Goal: Information Seeking & Learning: Find specific fact

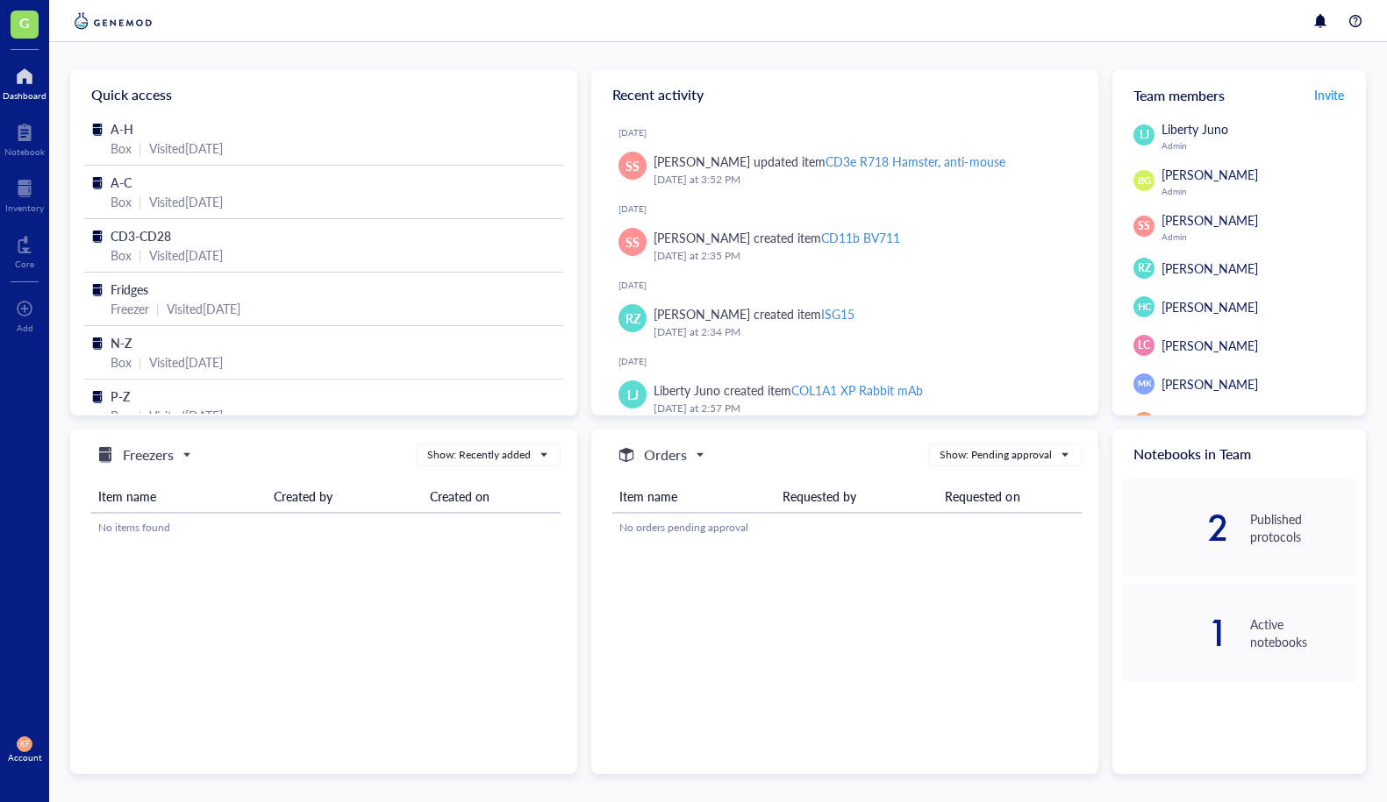
click at [21, 185] on div at bounding box center [24, 189] width 39 height 28
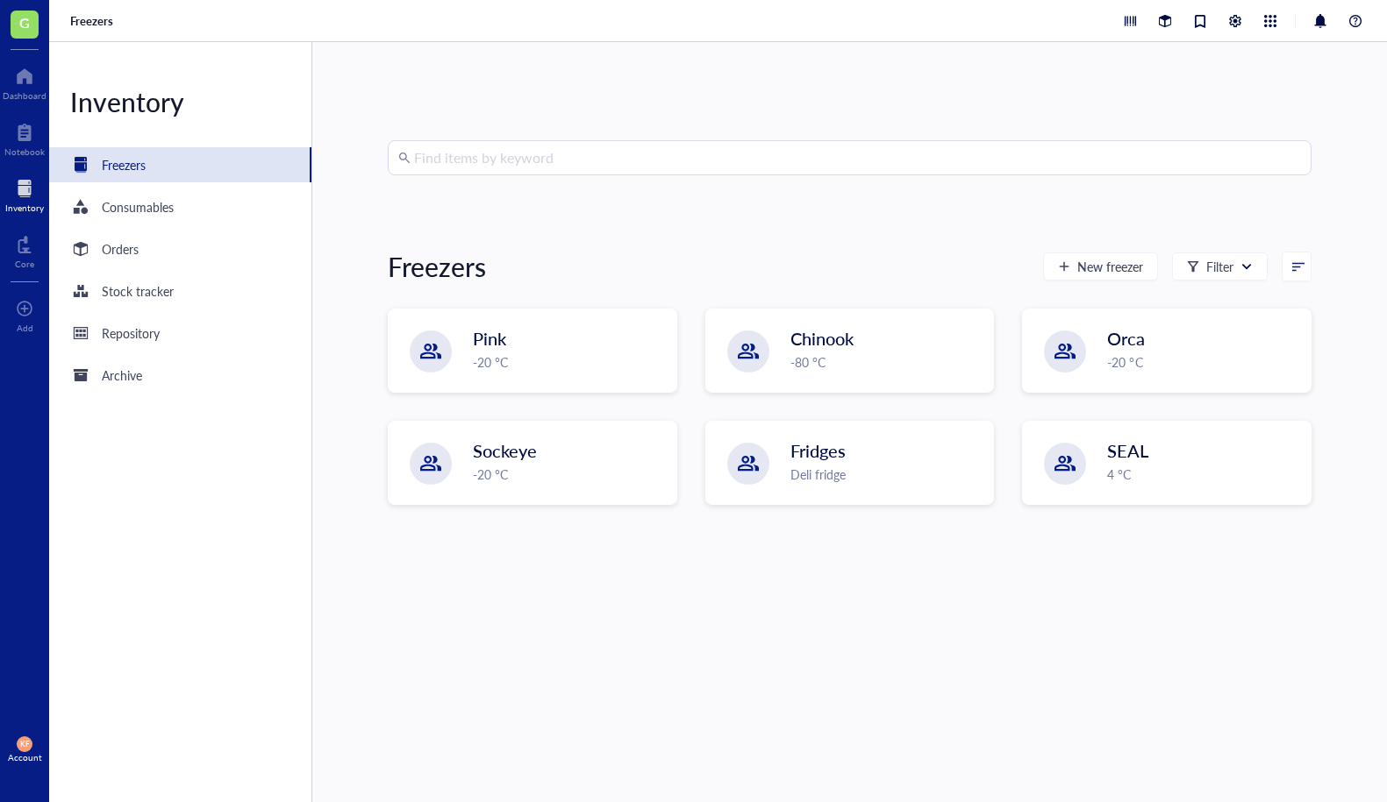
click at [658, 139] on div "Find items by keyword Freezers New freezer Filter Pink -20 °C Chinook -80 °C Or…" at bounding box center [849, 422] width 1074 height 760
click at [656, 152] on input "search" at bounding box center [857, 157] width 887 height 33
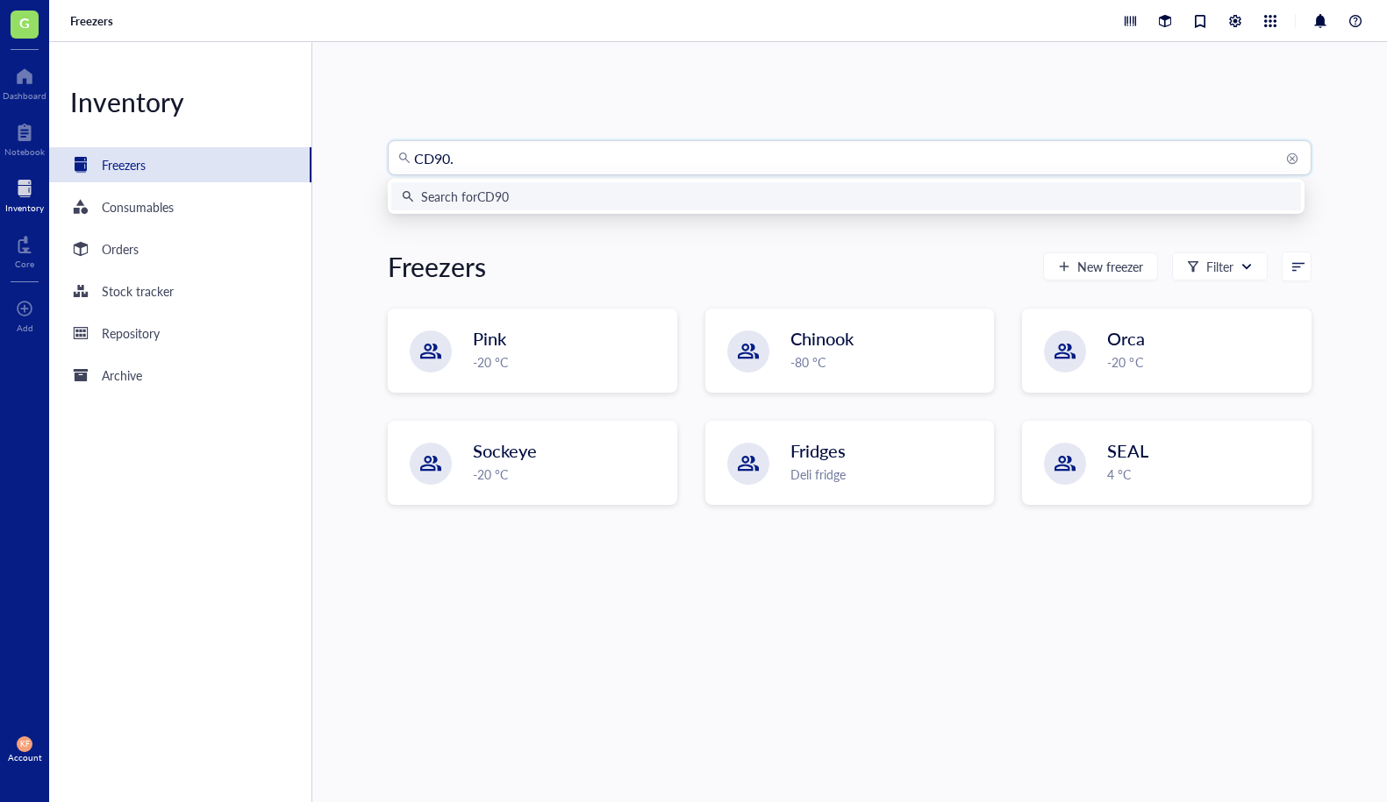
type input "CD90.1"
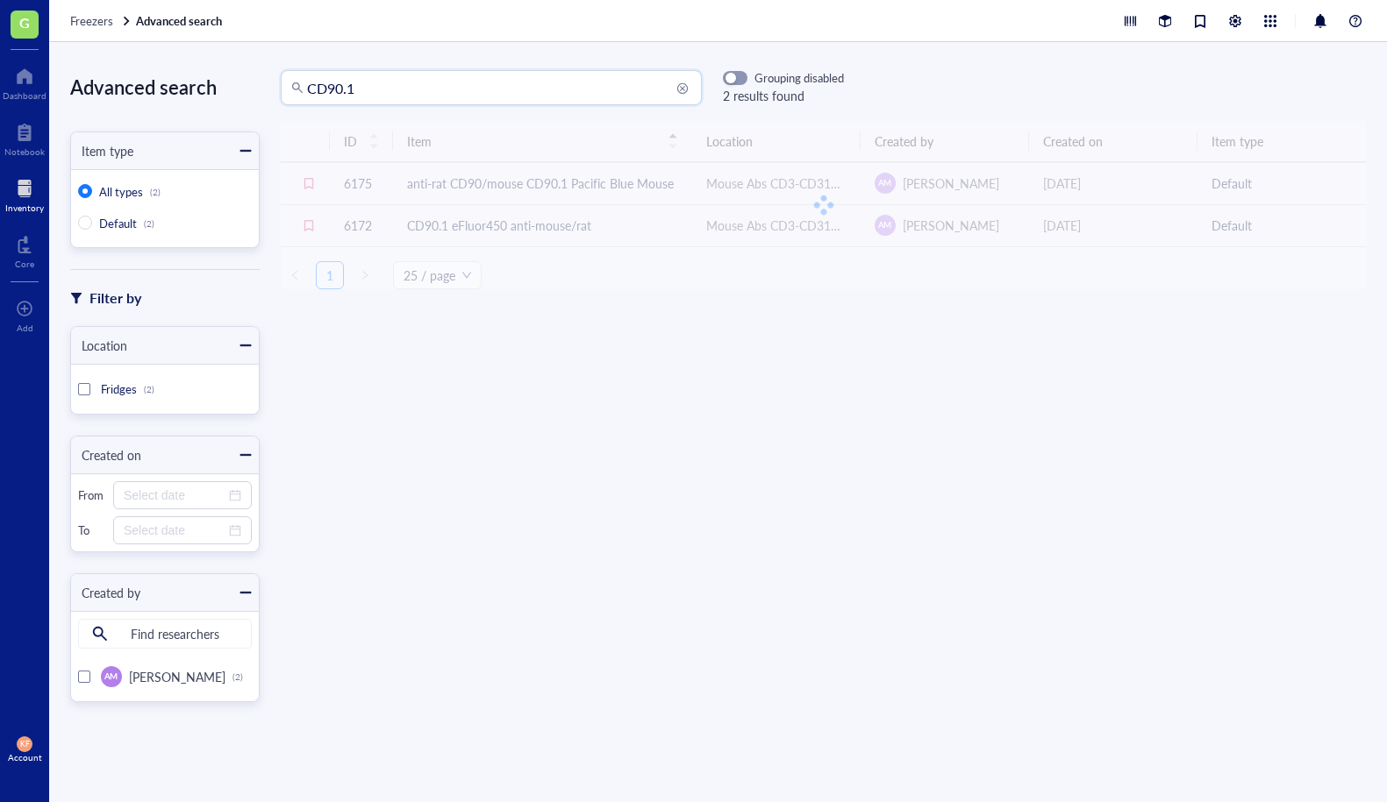
drag, startPoint x: 418, startPoint y: 90, endPoint x: 160, endPoint y: 83, distance: 258.8
click at [168, 85] on div "Advanced search Item type All types (2) Default (2) Filter by Location Fridges …" at bounding box center [717, 422] width 1337 height 760
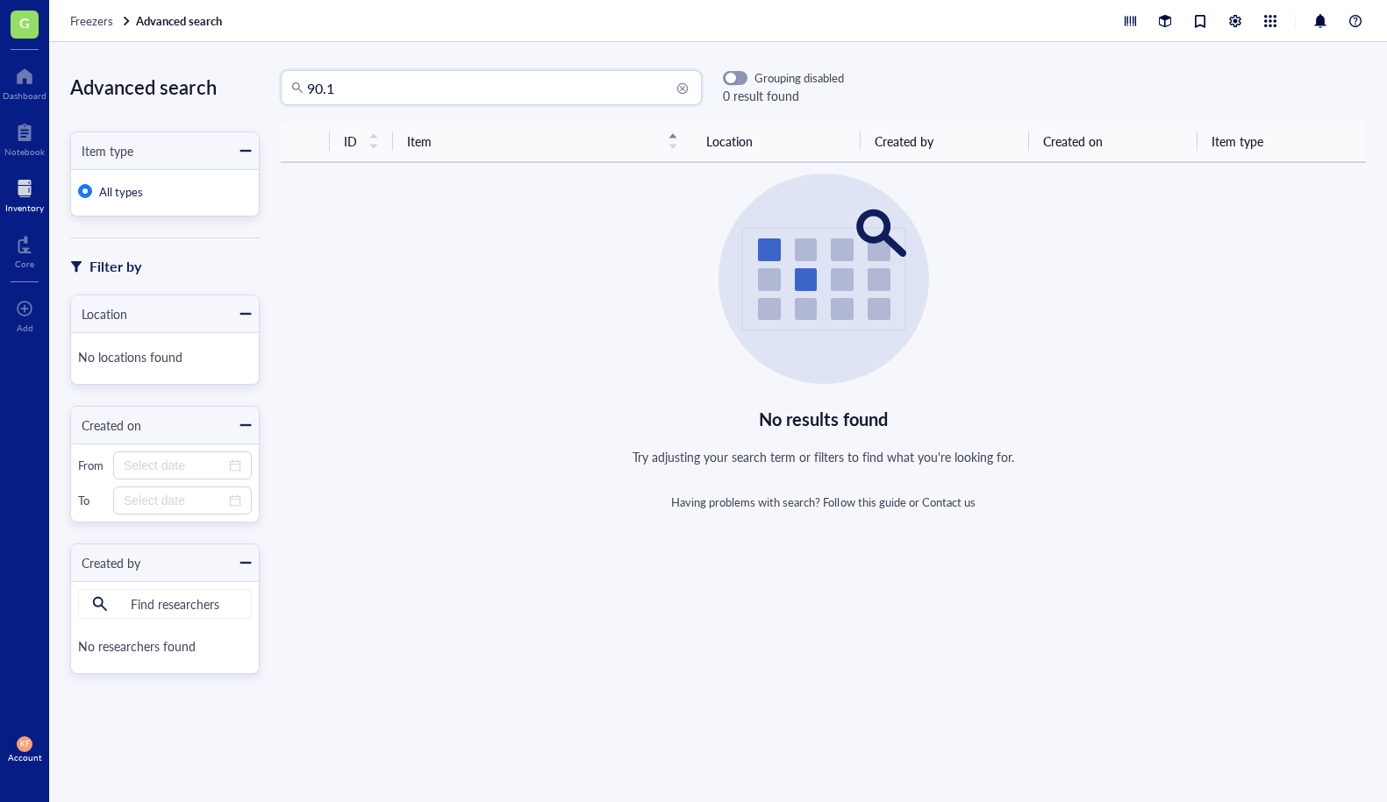
drag, startPoint x: 381, startPoint y: 92, endPoint x: 266, endPoint y: 82, distance: 116.2
click at [266, 82] on div "90.1 90.1 Grouping disabled 0 result found" at bounding box center [552, 87] width 584 height 35
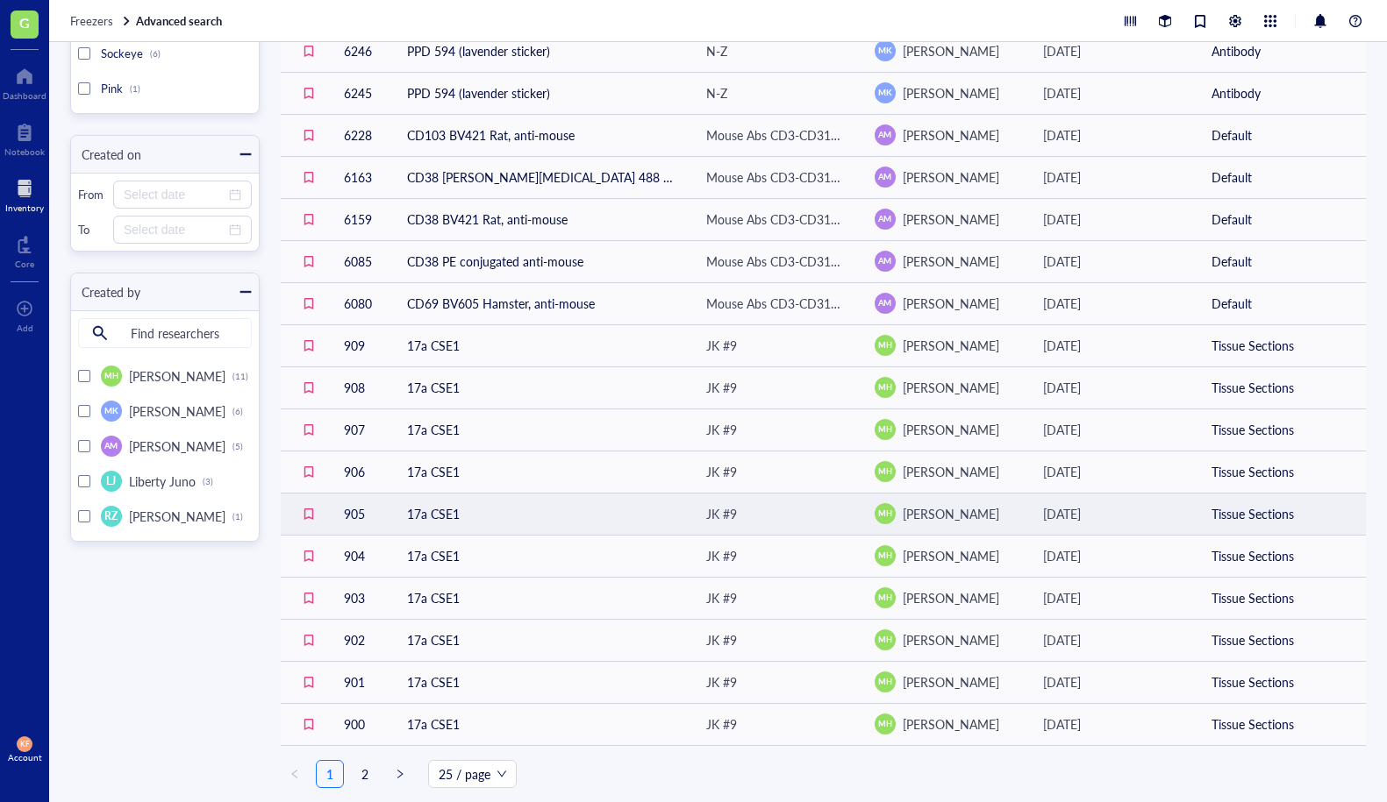
scroll to position [469, 0]
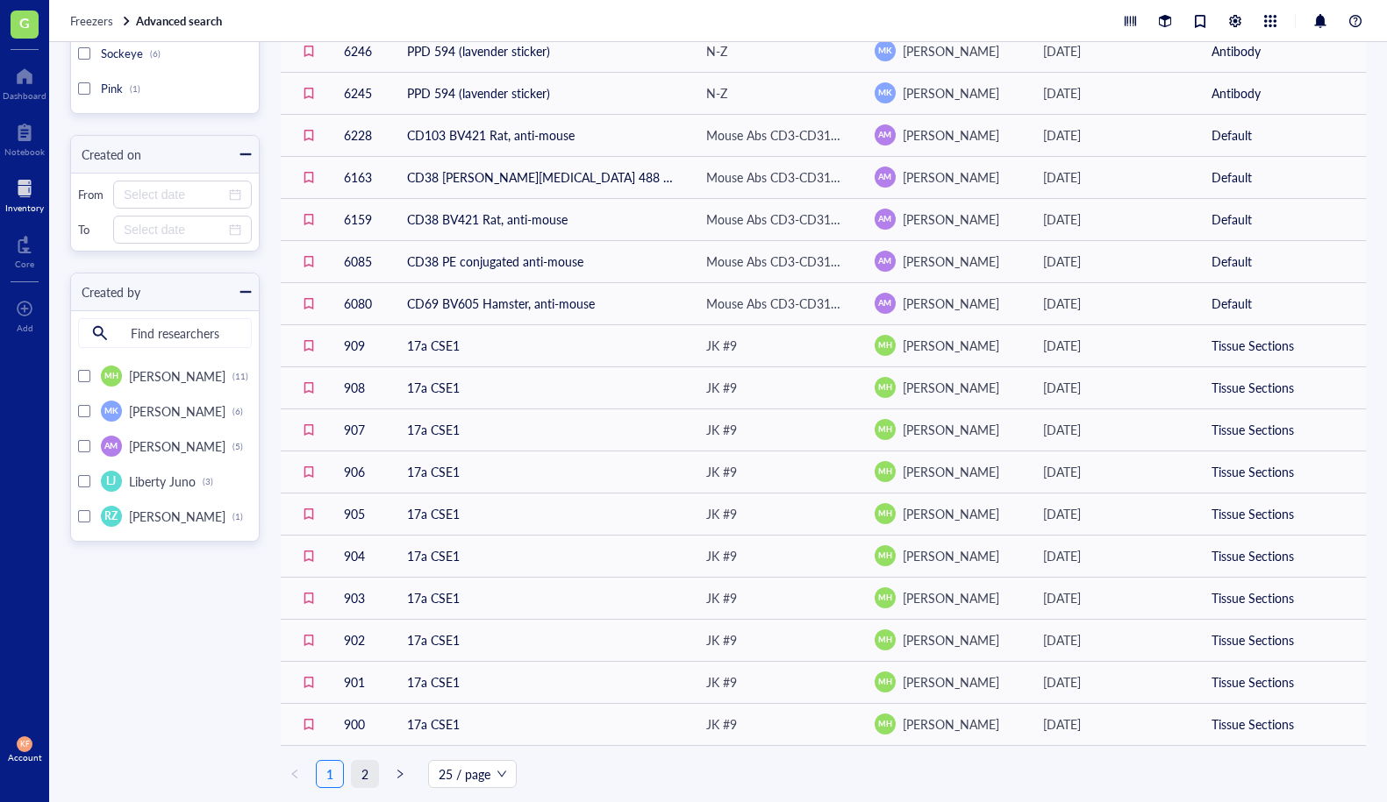
click at [360, 773] on link "2" at bounding box center [365, 774] width 26 height 26
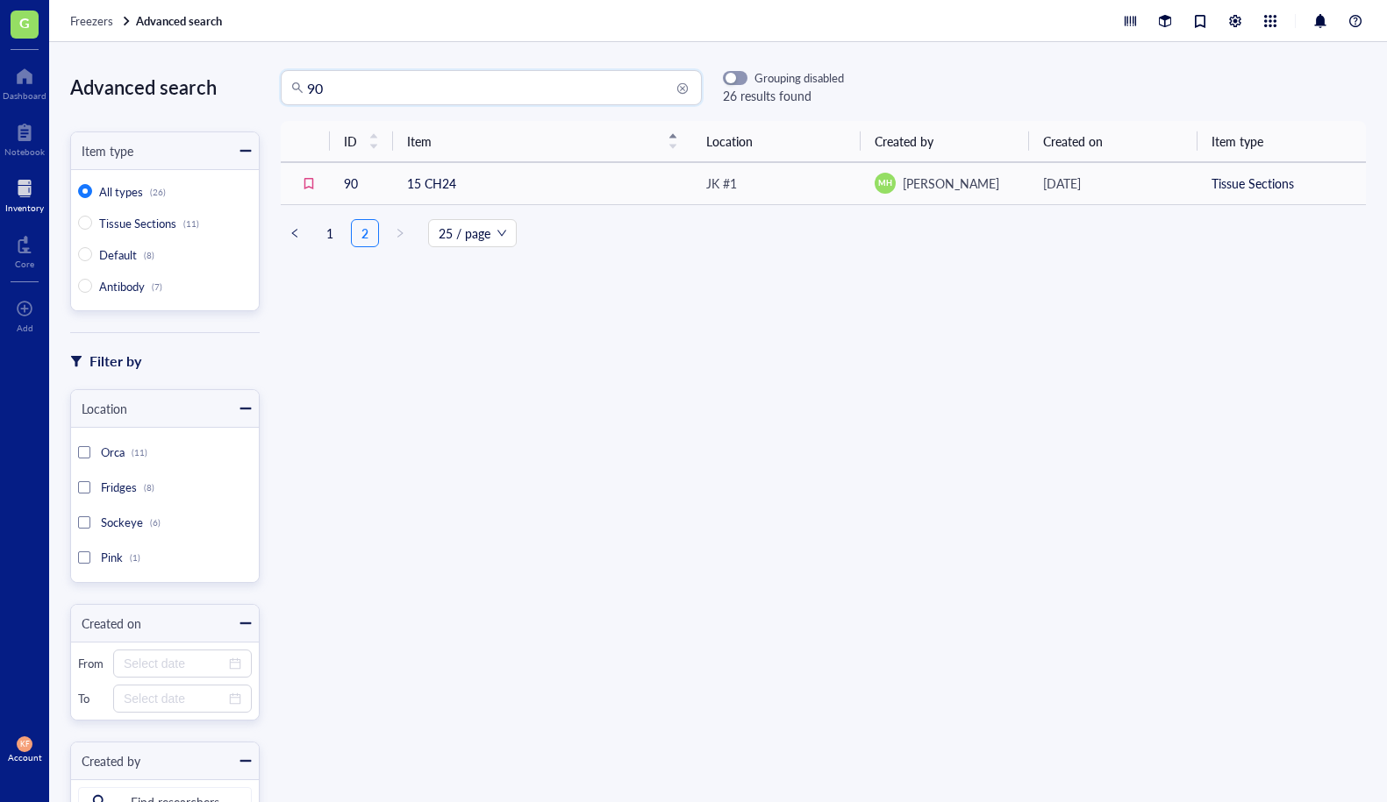
drag, startPoint x: 366, startPoint y: 80, endPoint x: 276, endPoint y: 79, distance: 89.5
click at [276, 79] on div "90 90 Grouping disabled 26 results found" at bounding box center [552, 87] width 584 height 35
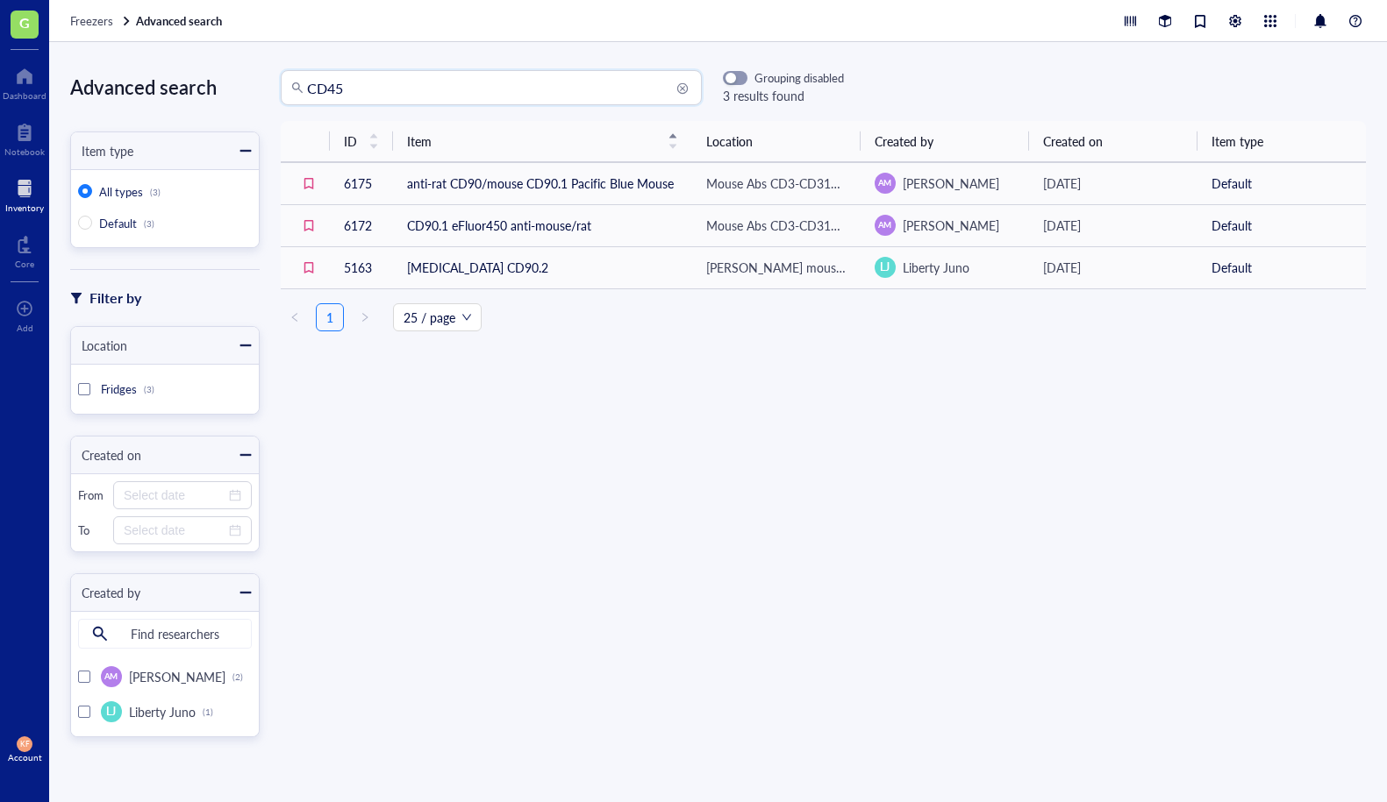
type input "CD45"
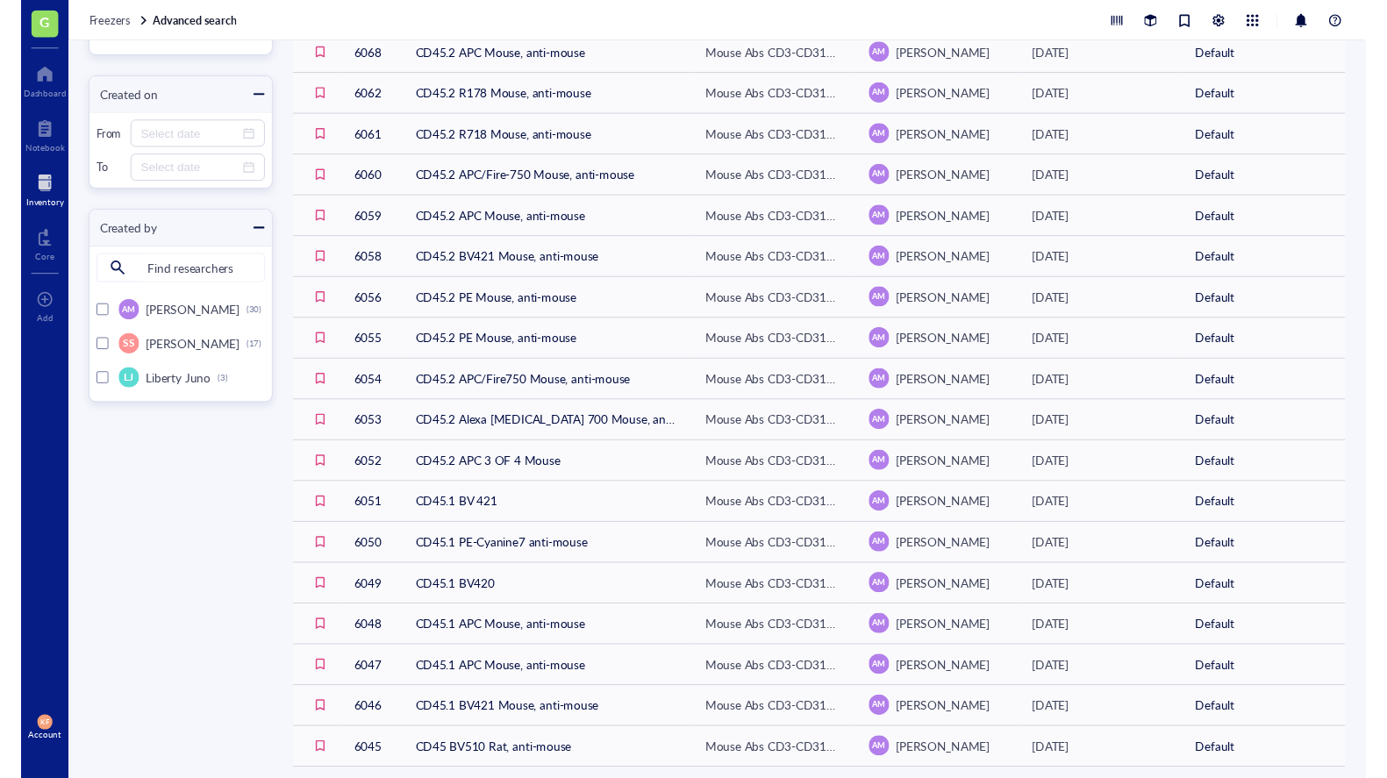
scroll to position [469, 0]
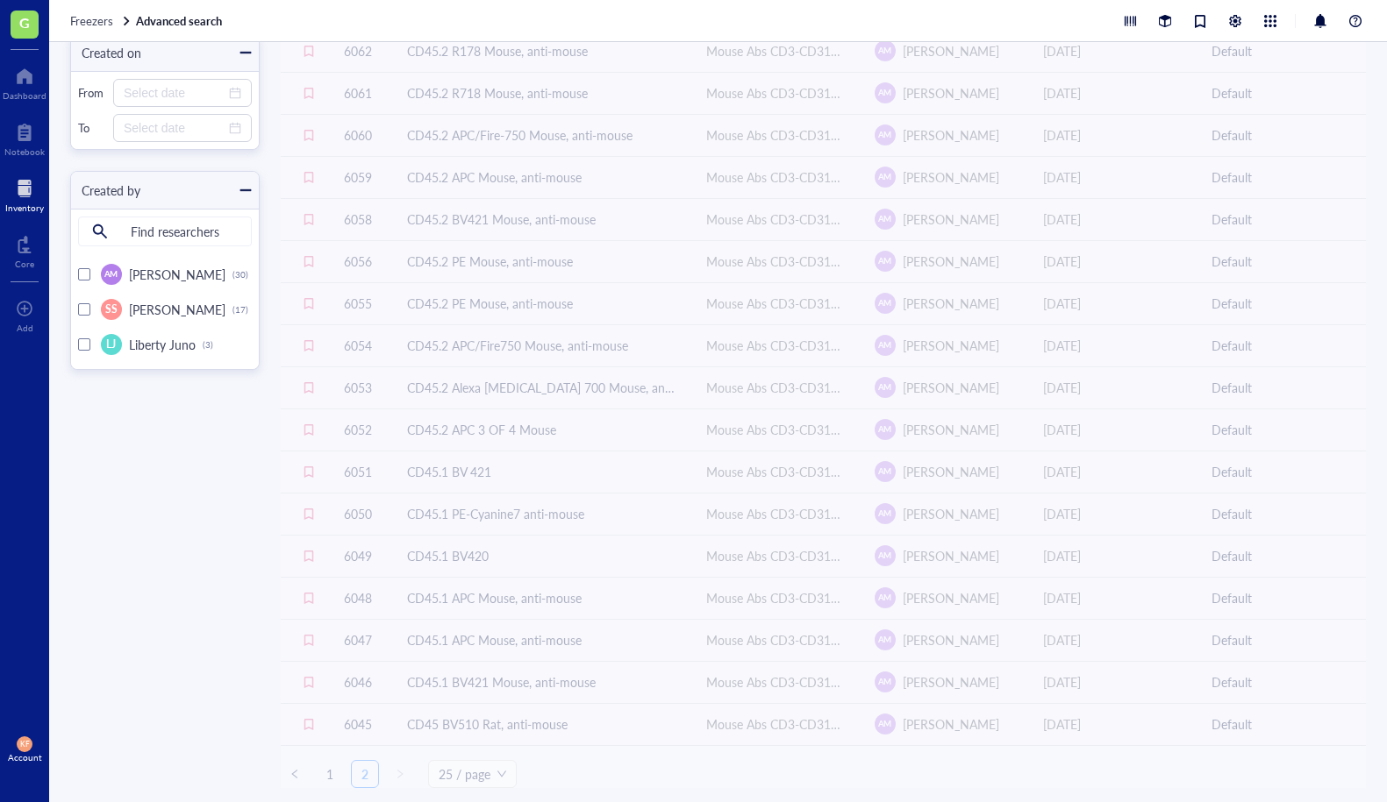
click at [368, 774] on div "ID Item Location Created by Created on Item type 6215 CD45 PE anti-mouse Mouse …" at bounding box center [823, 220] width 1085 height 1137
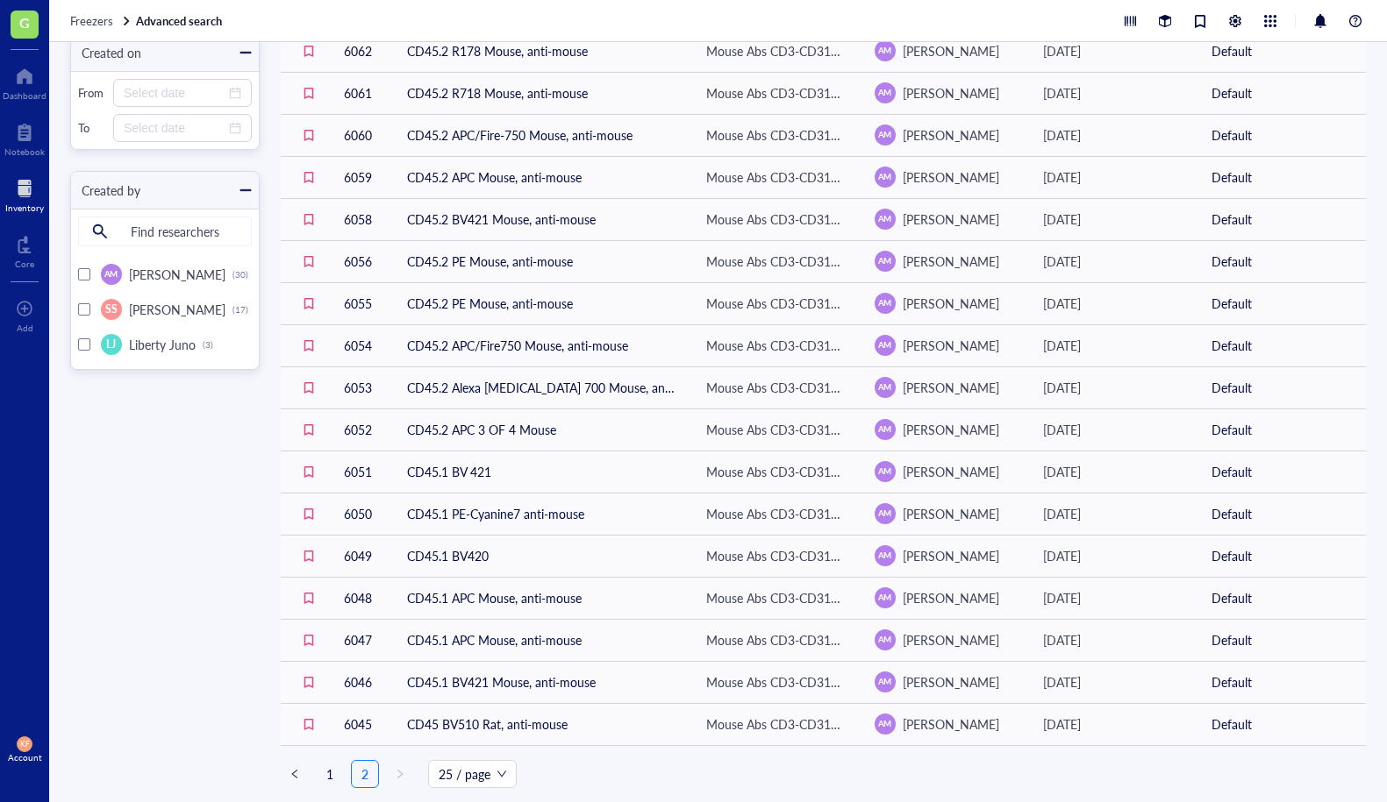
click at [369, 774] on link "2" at bounding box center [365, 774] width 26 height 26
click at [369, 775] on link "2" at bounding box center [365, 774] width 26 height 26
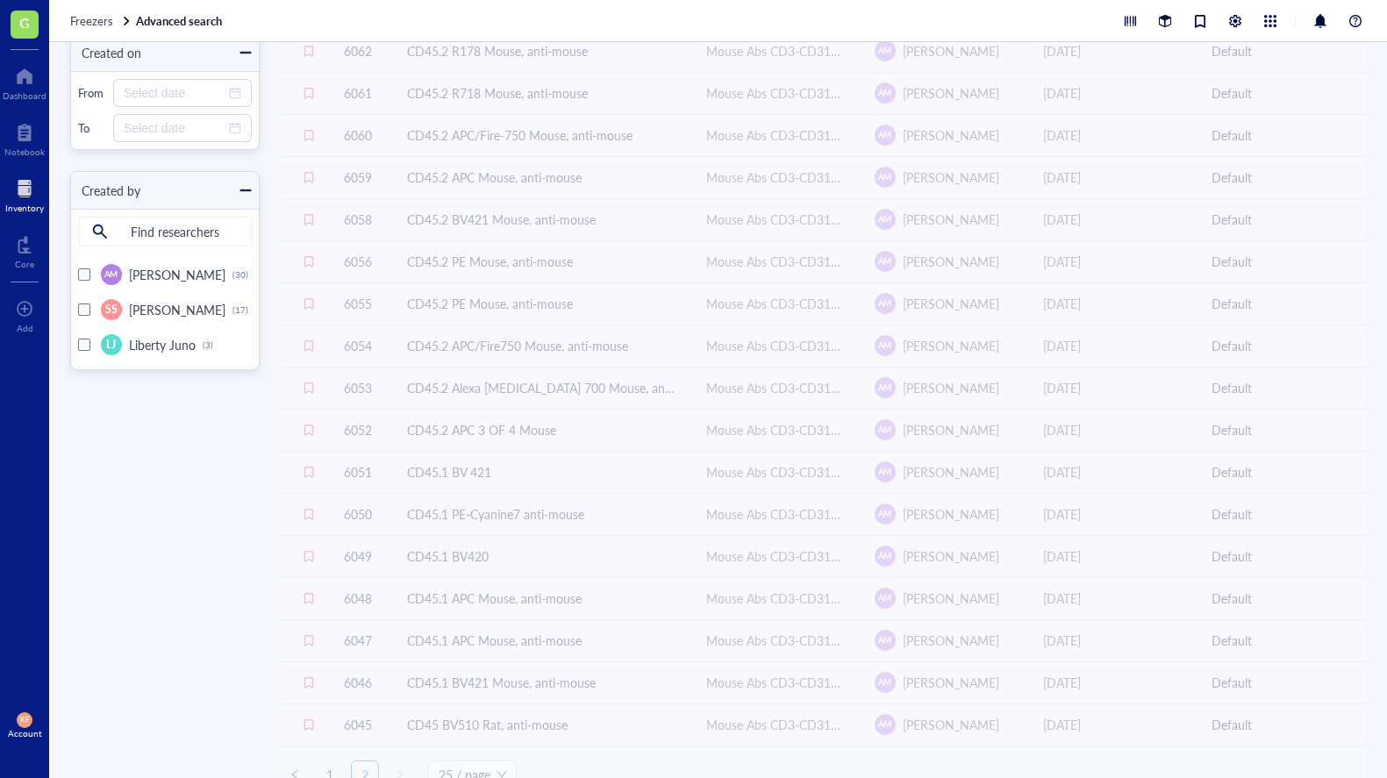
click at [196, 536] on div "Advanced search Item type All types (50) Default (32) Antibody (18) Filter by L…" at bounding box center [717, 410] width 1337 height 736
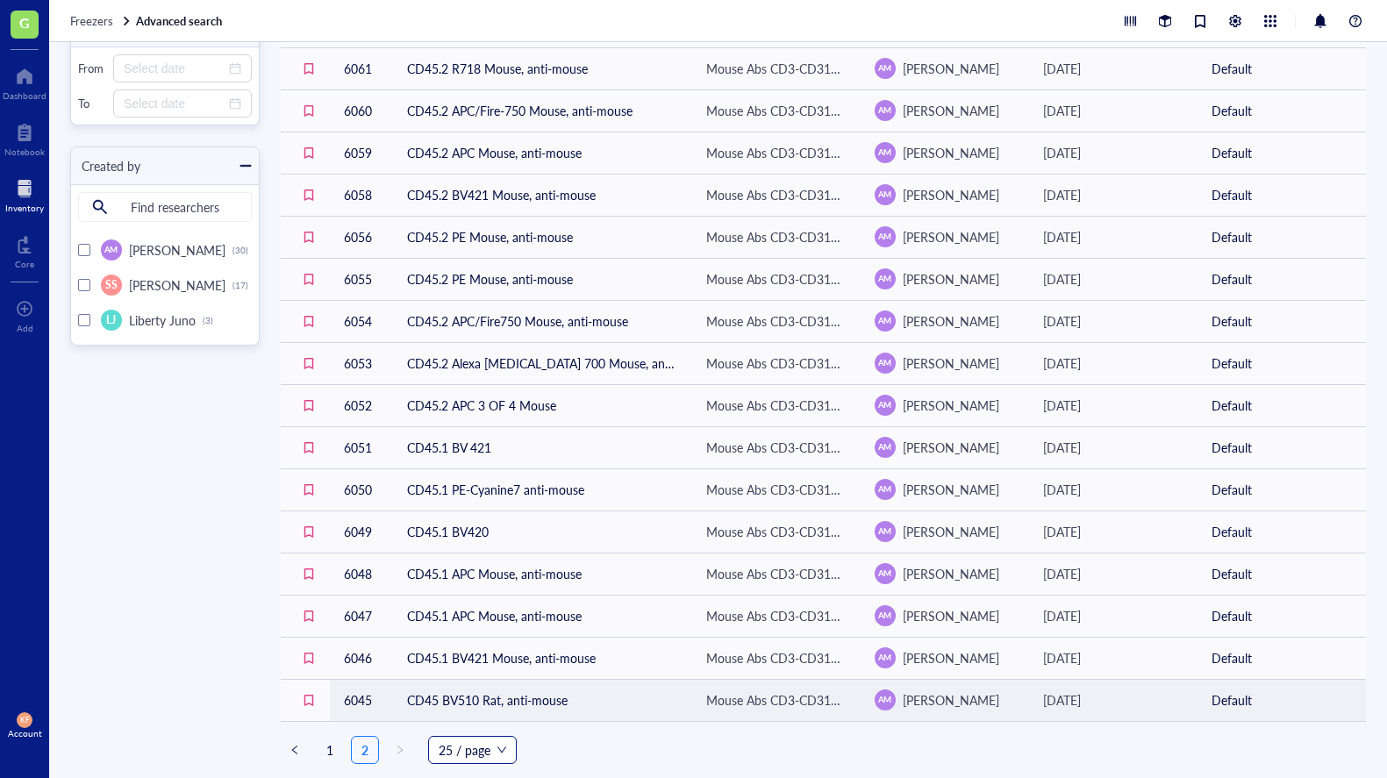
scroll to position [494, 0]
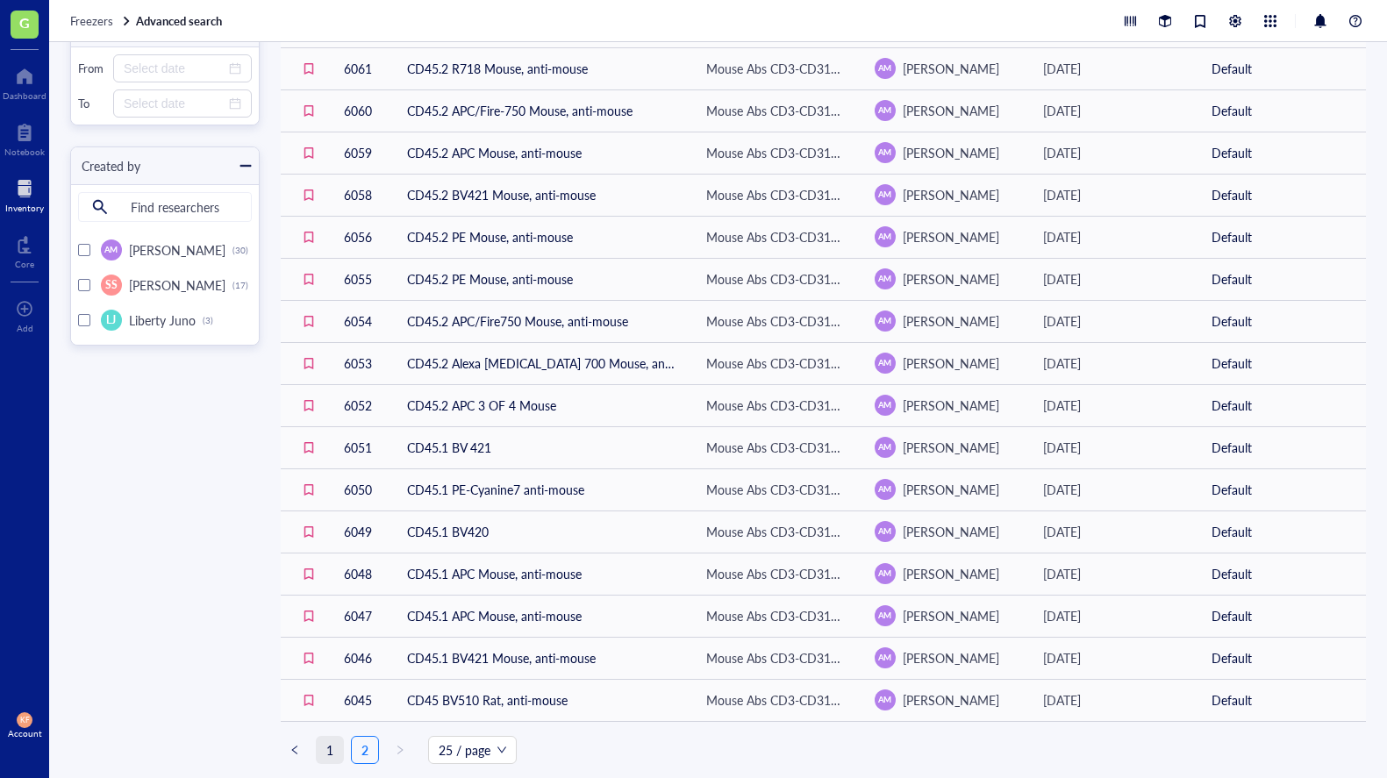
click at [324, 761] on link "1" at bounding box center [330, 750] width 26 height 26
click at [367, 754] on link "2" at bounding box center [365, 750] width 26 height 26
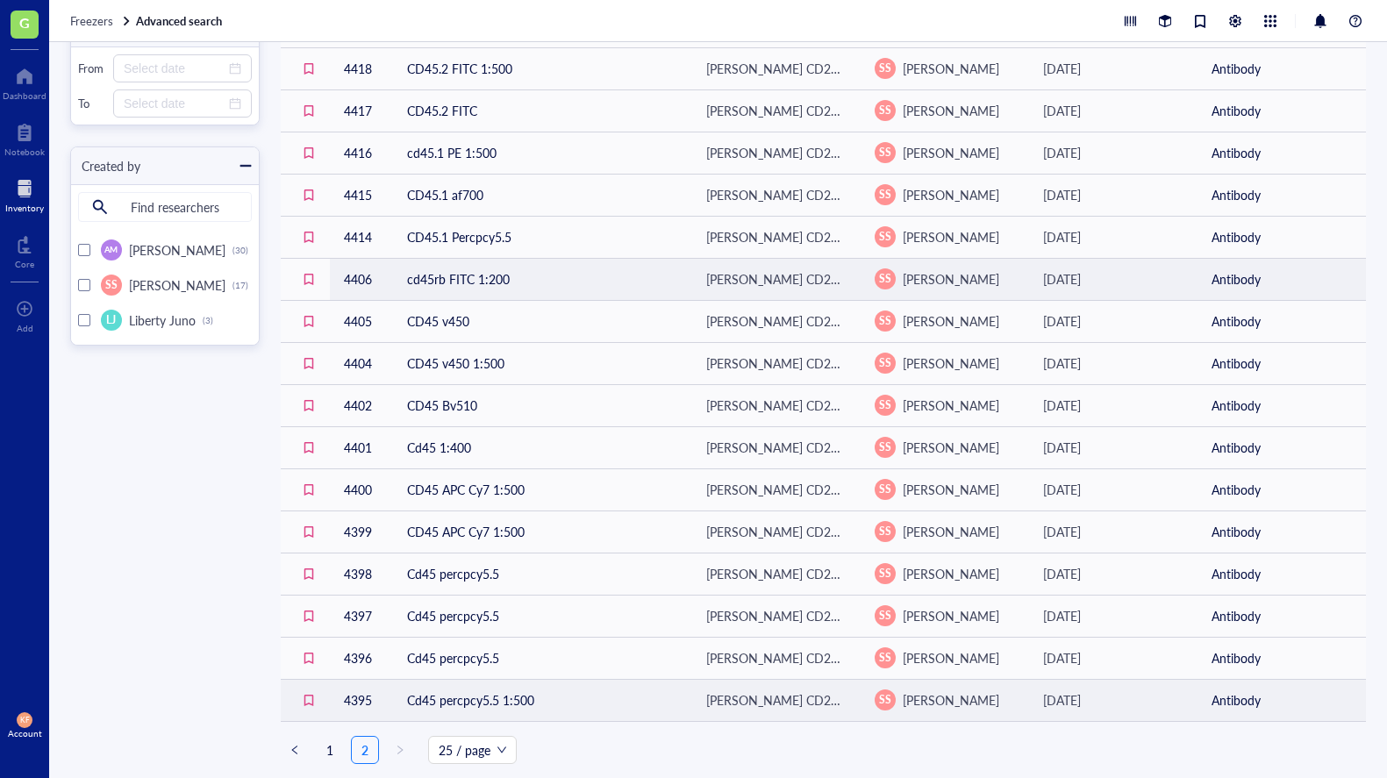
scroll to position [494, 0]
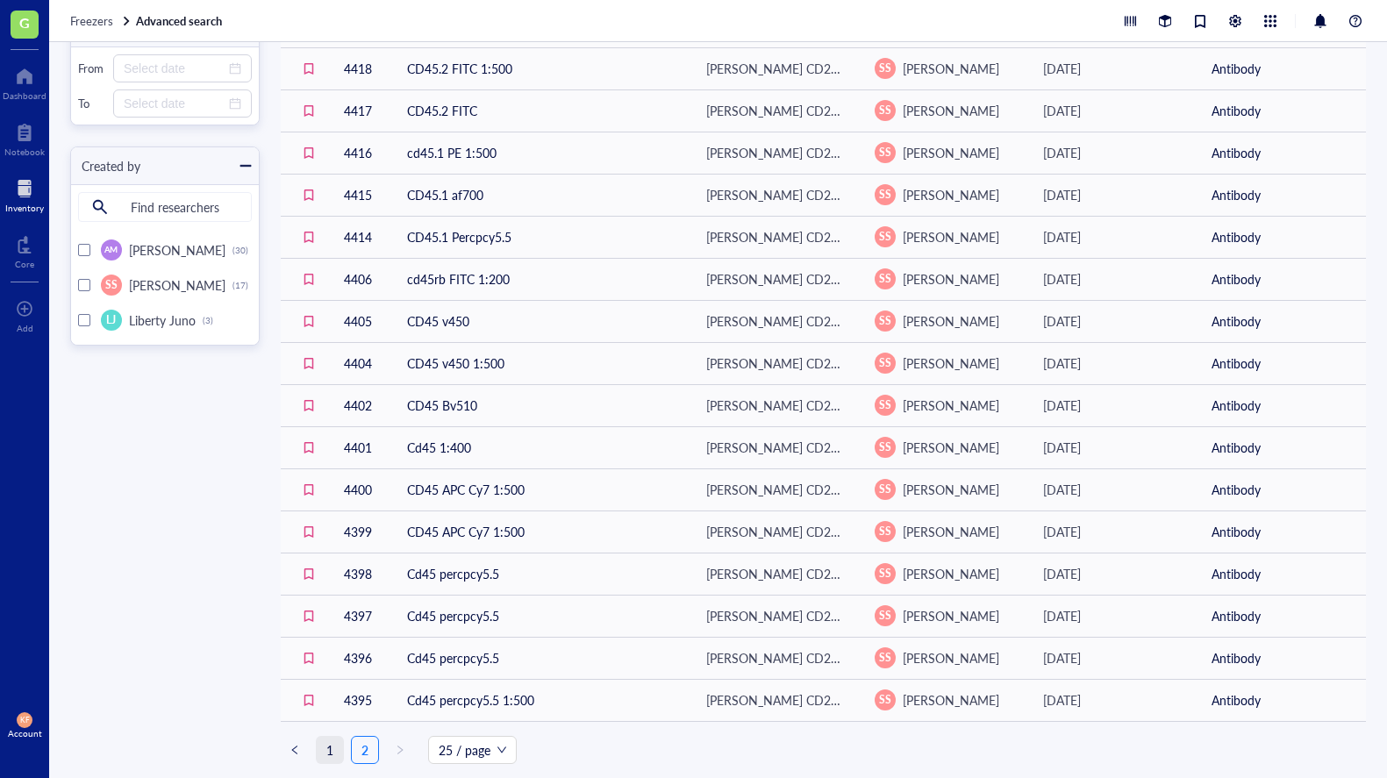
click at [328, 758] on link "1" at bounding box center [330, 750] width 26 height 26
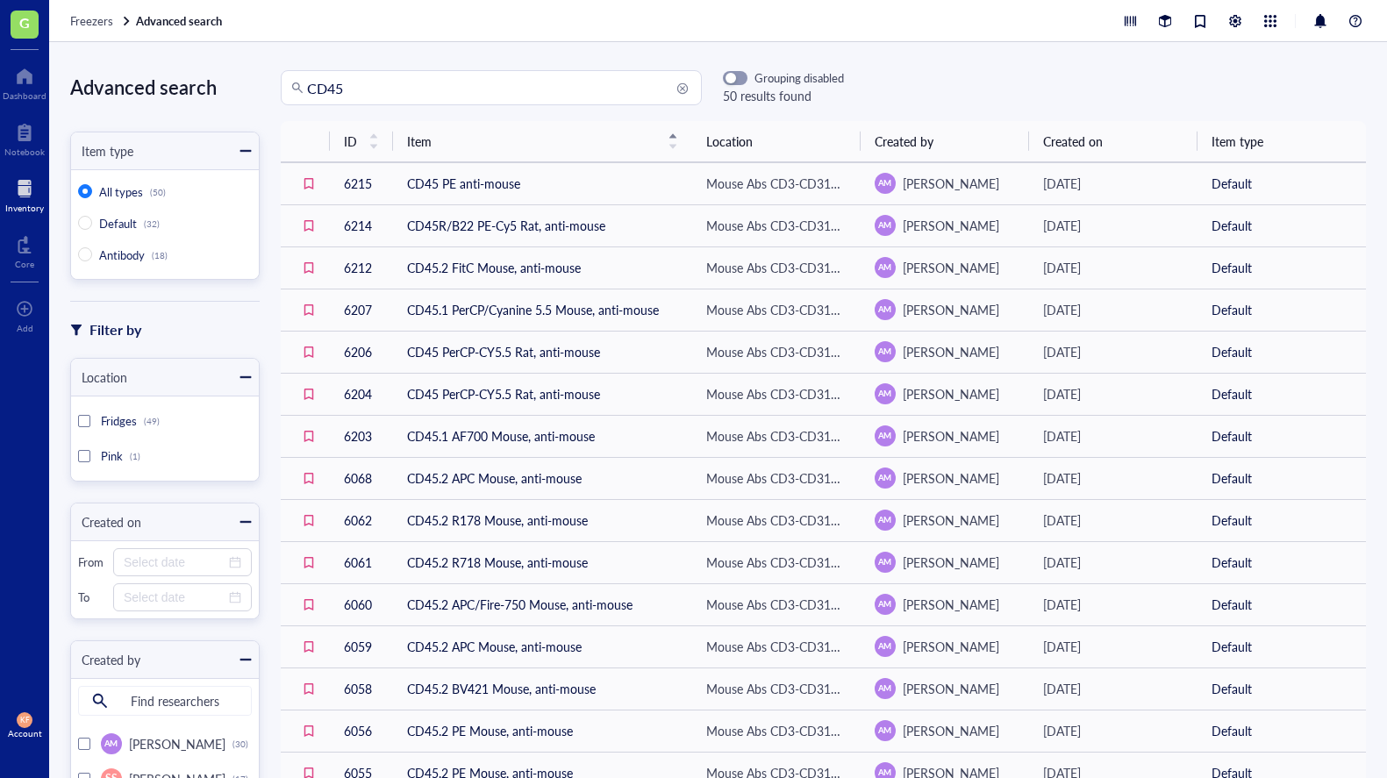
click at [442, 100] on input "CD45" at bounding box center [499, 87] width 384 height 33
type input "CD90"
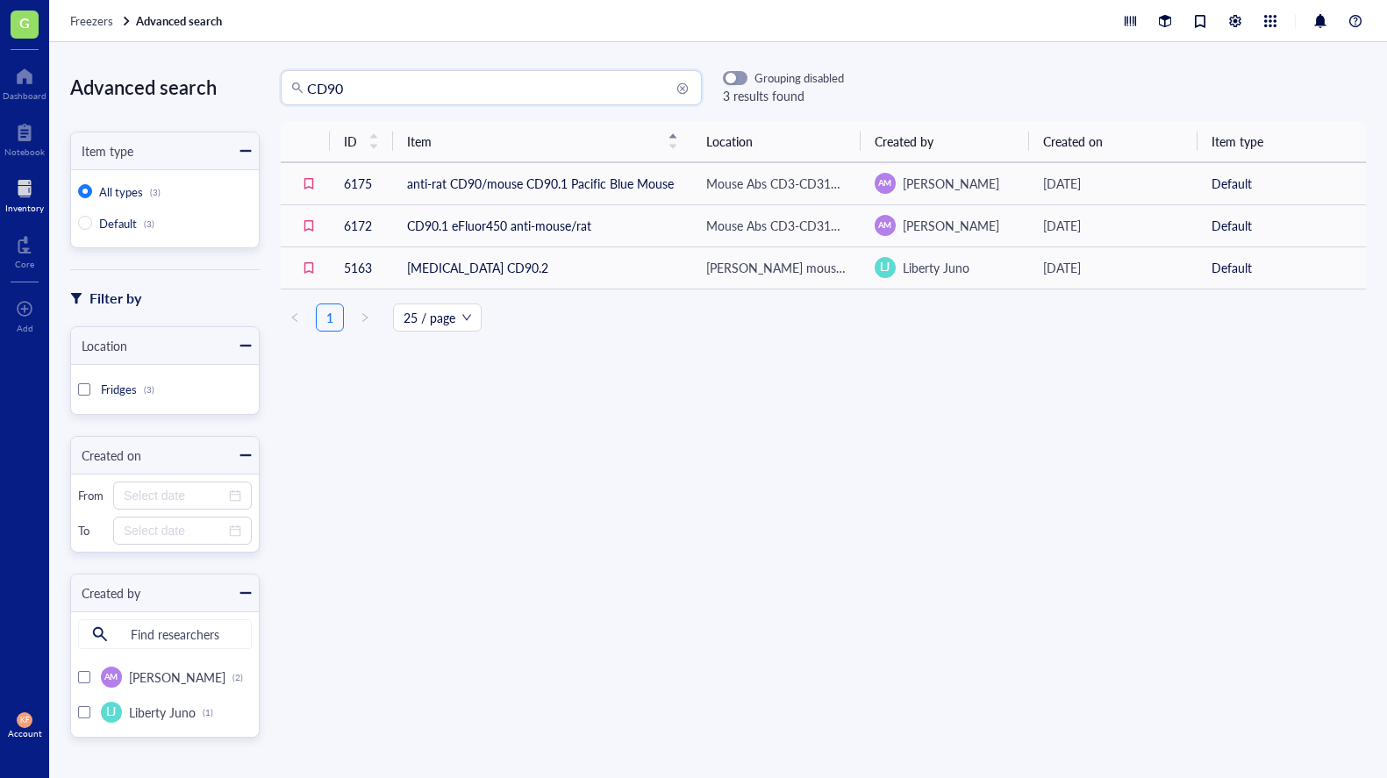
click at [780, 4] on div "Freezers Advanced search" at bounding box center [717, 21] width 1337 height 42
